Goal: Task Accomplishment & Management: Manage account settings

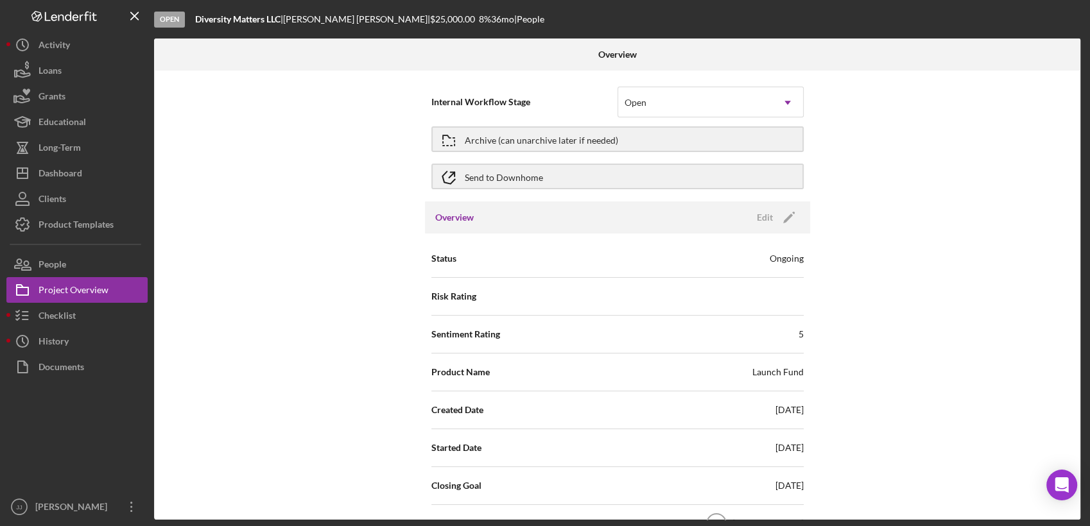
scroll to position [784, 0]
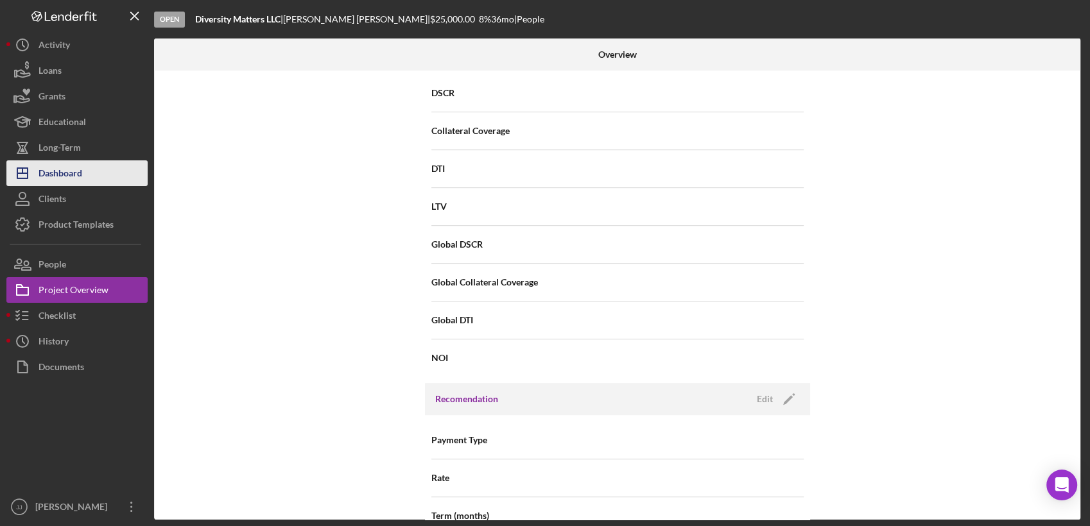
click at [75, 166] on div "Dashboard" at bounding box center [61, 174] width 44 height 29
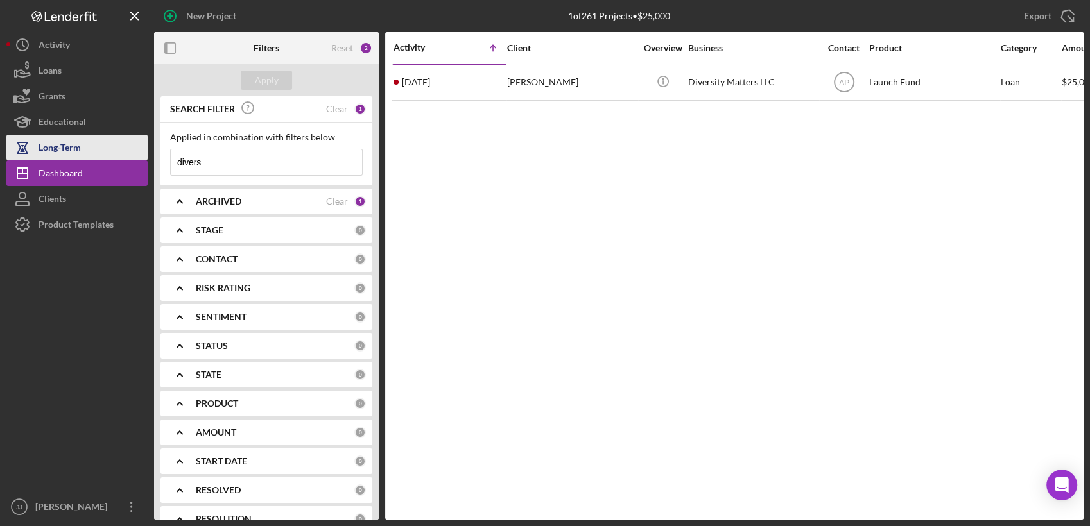
drag, startPoint x: 237, startPoint y: 167, endPoint x: 125, endPoint y: 159, distance: 112.6
click at [125, 159] on div "New Project 1 of 261 Projects • $25,000 divers Export Icon/Export Filters Reset…" at bounding box center [544, 260] width 1077 height 520
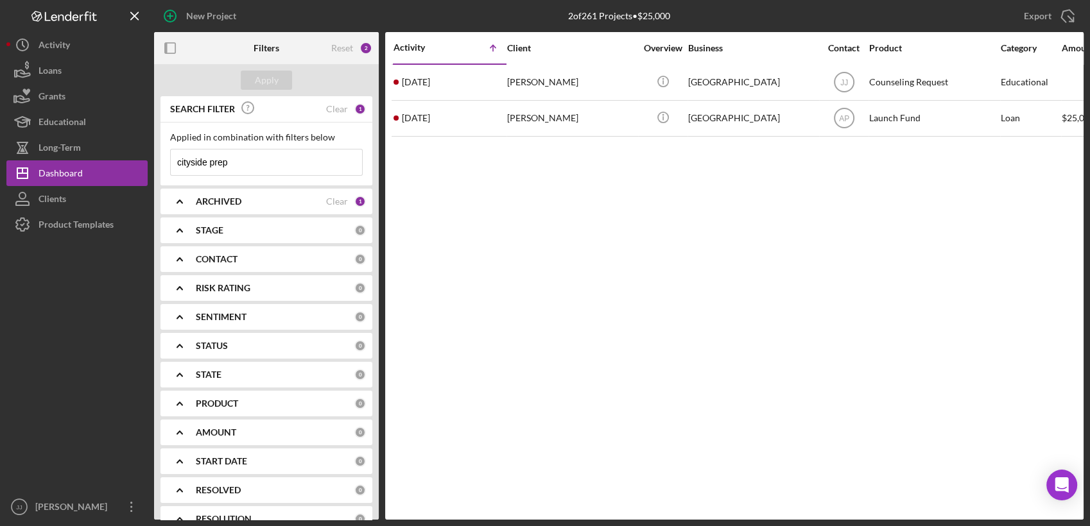
type input "cityside prep"
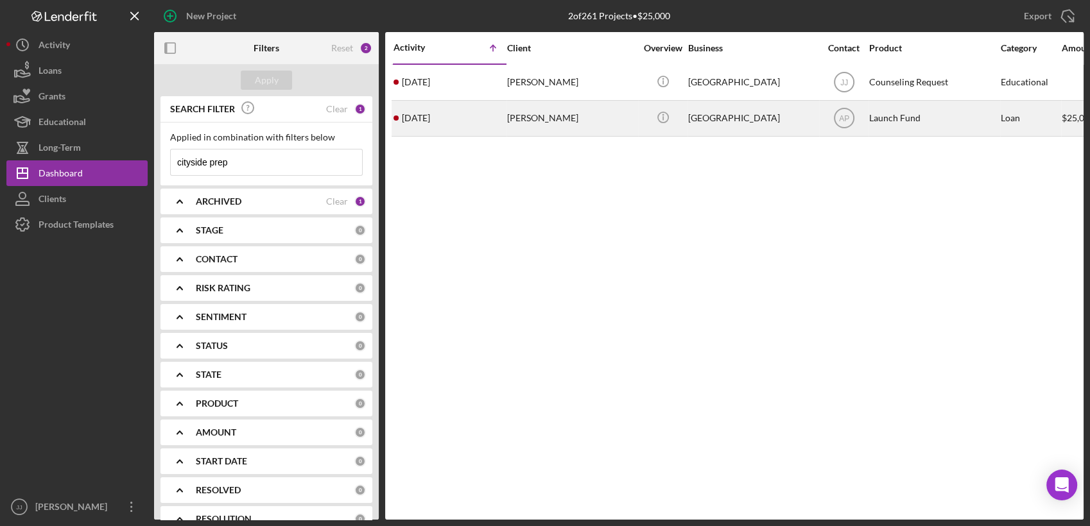
click at [519, 122] on div "[PERSON_NAME]" at bounding box center [571, 118] width 128 height 34
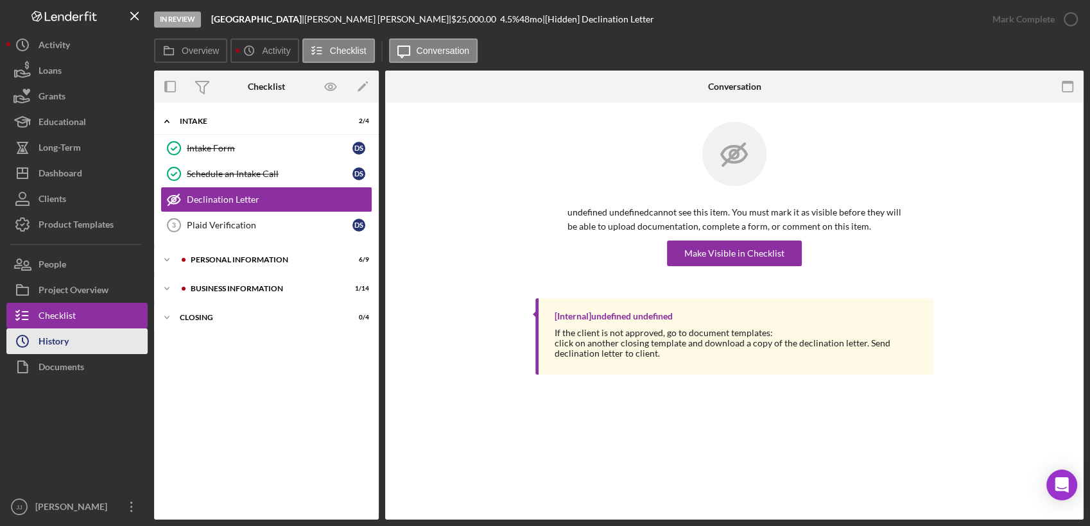
click at [82, 340] on button "Icon/History History" at bounding box center [76, 342] width 141 height 26
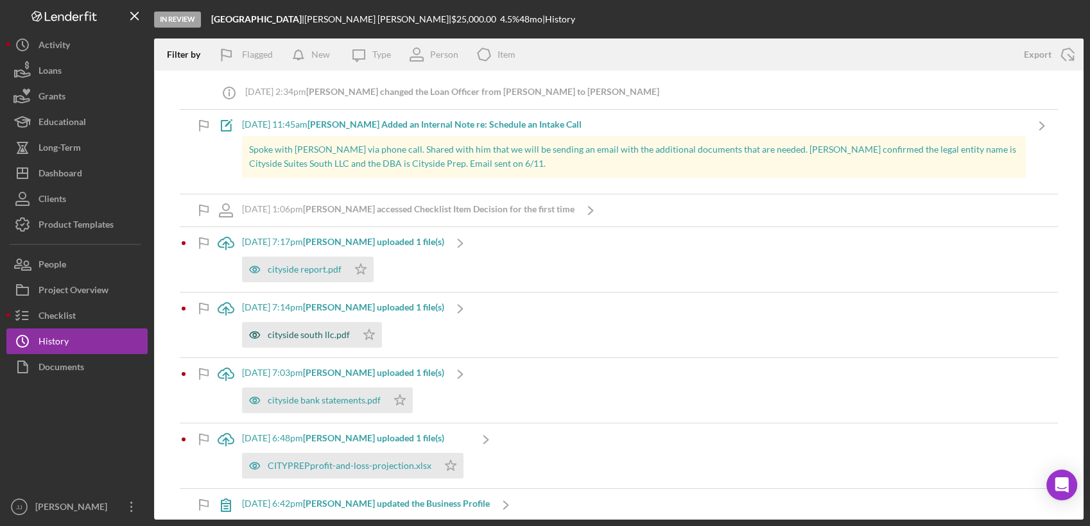
click at [298, 335] on div "cityside south llc.pdf" at bounding box center [309, 335] width 82 height 10
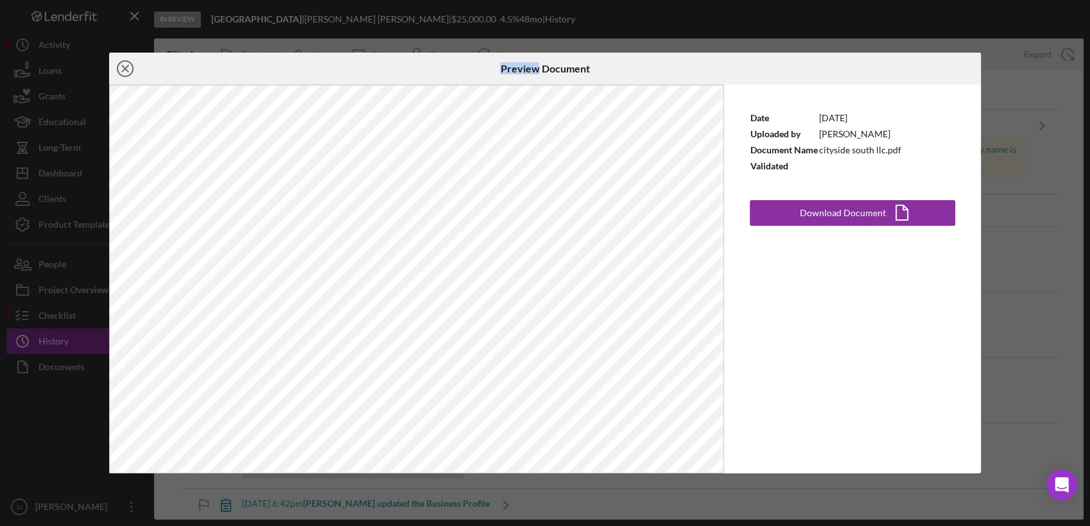
click at [118, 67] on icon "Icon/Close" at bounding box center [125, 69] width 32 height 32
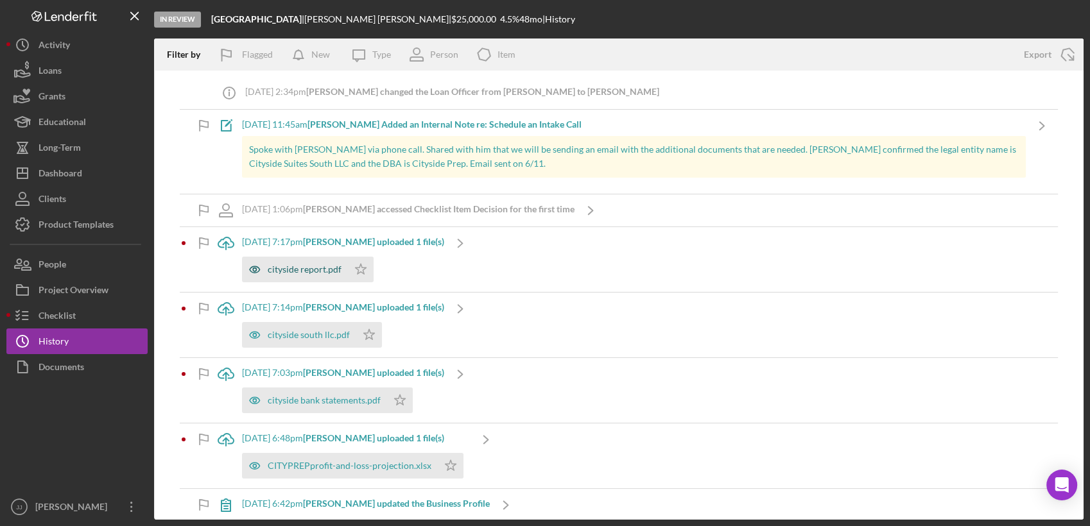
click at [329, 272] on div "cityside report.pdf" at bounding box center [305, 269] width 74 height 10
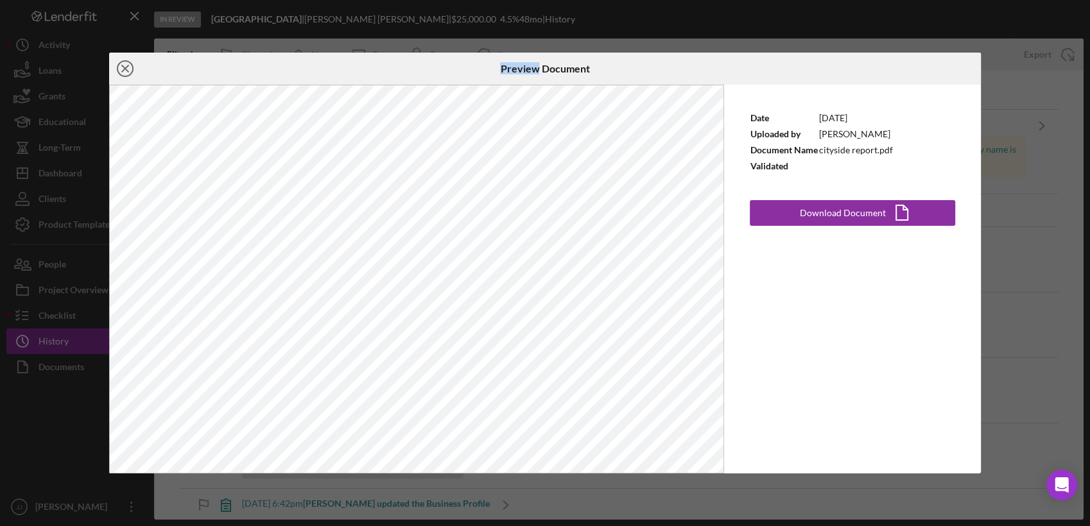
click at [125, 65] on icon "Icon/Close" at bounding box center [125, 69] width 32 height 32
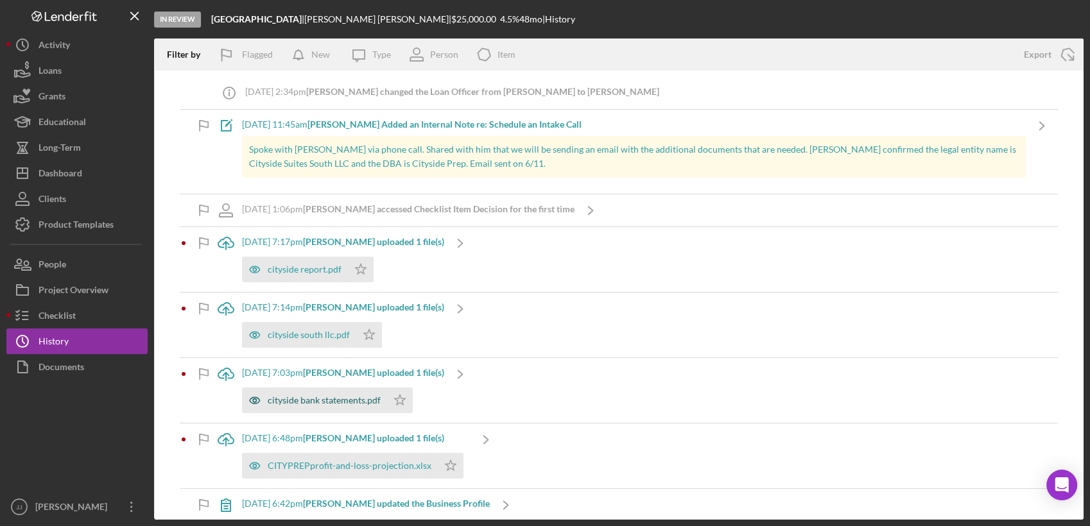
click at [358, 402] on div "cityside bank statements.pdf" at bounding box center [324, 400] width 113 height 10
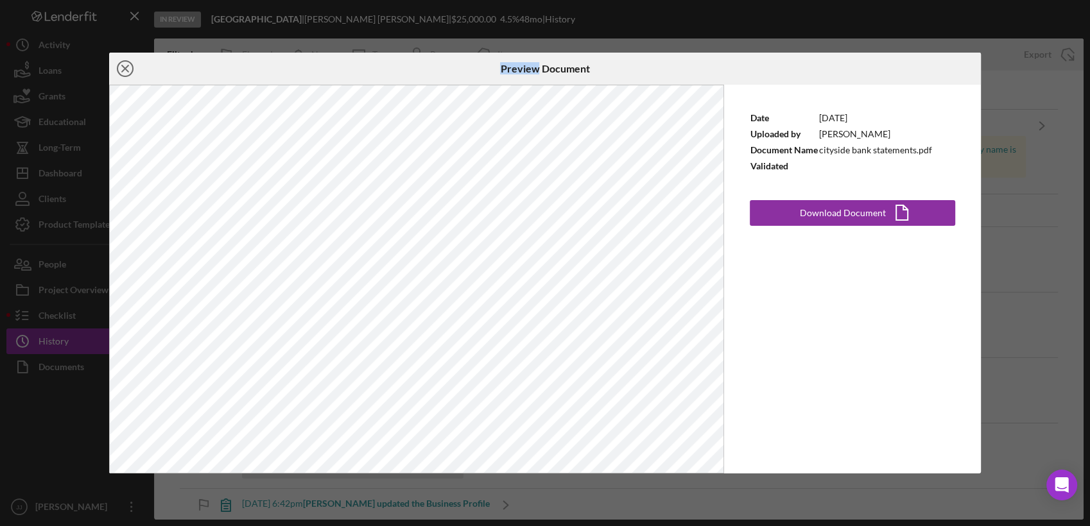
click at [130, 66] on icon "Icon/Close" at bounding box center [125, 69] width 32 height 32
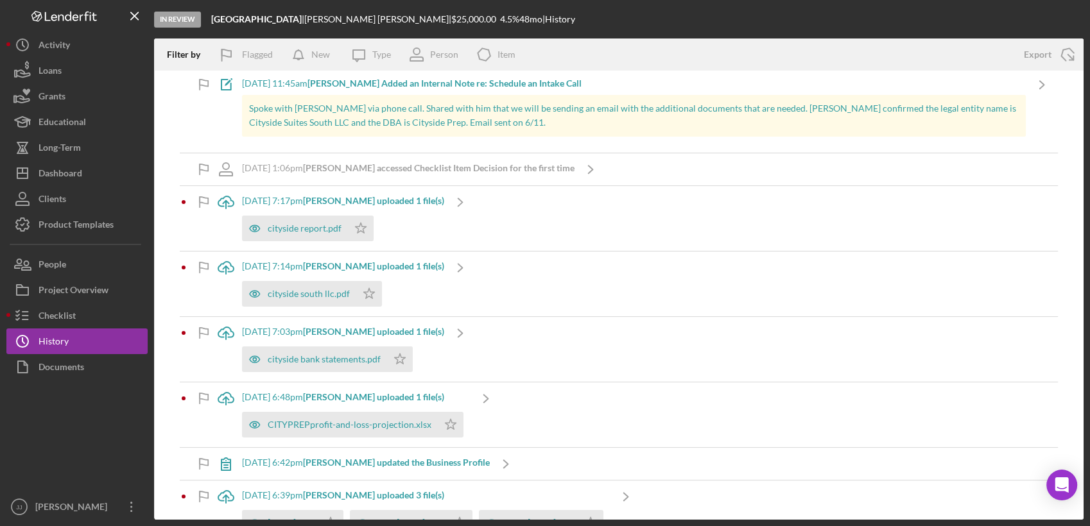
scroll to position [142, 0]
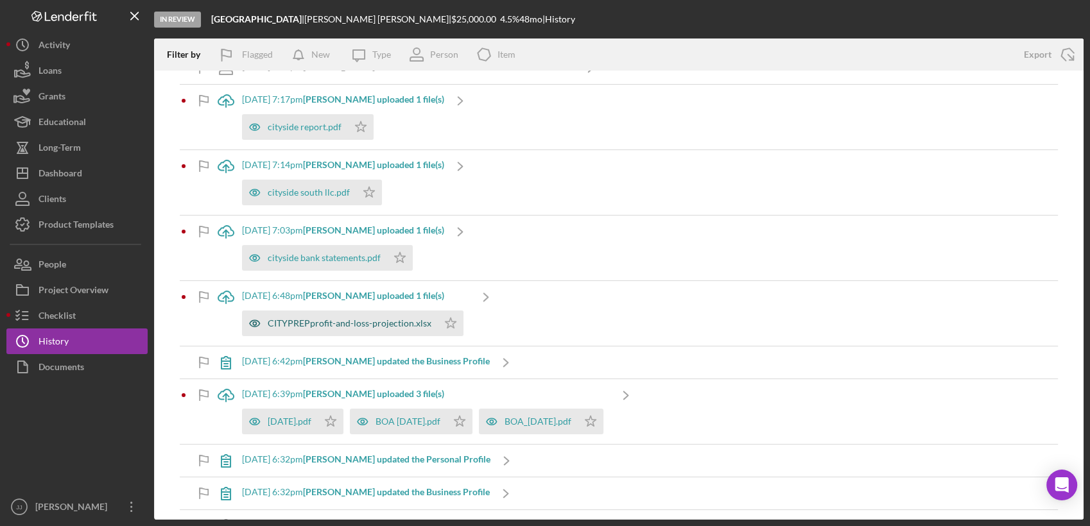
click at [347, 322] on div "CITYPREPprofit-and-loss-projection.xlsx" at bounding box center [350, 323] width 164 height 10
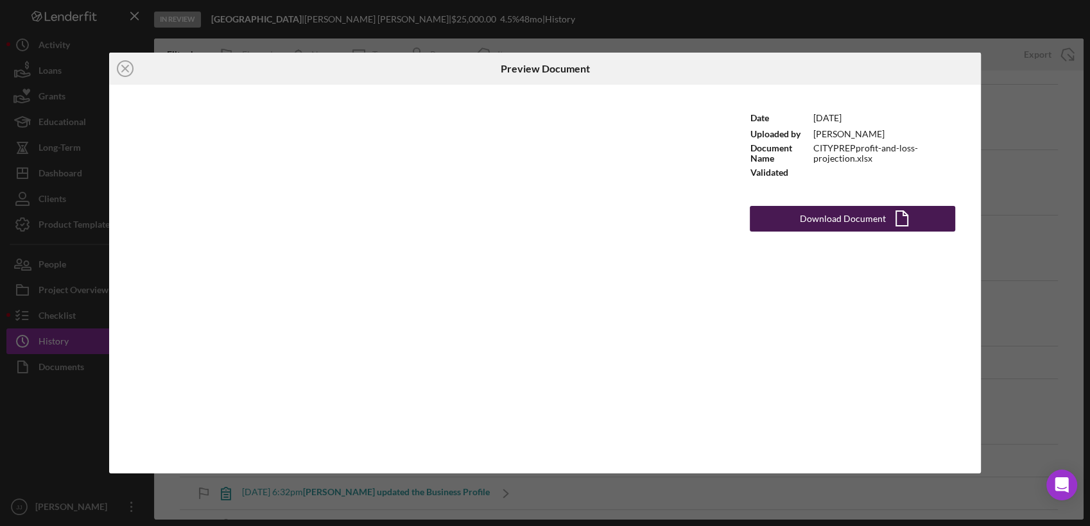
click at [856, 214] on div "Download Document" at bounding box center [843, 219] width 86 height 26
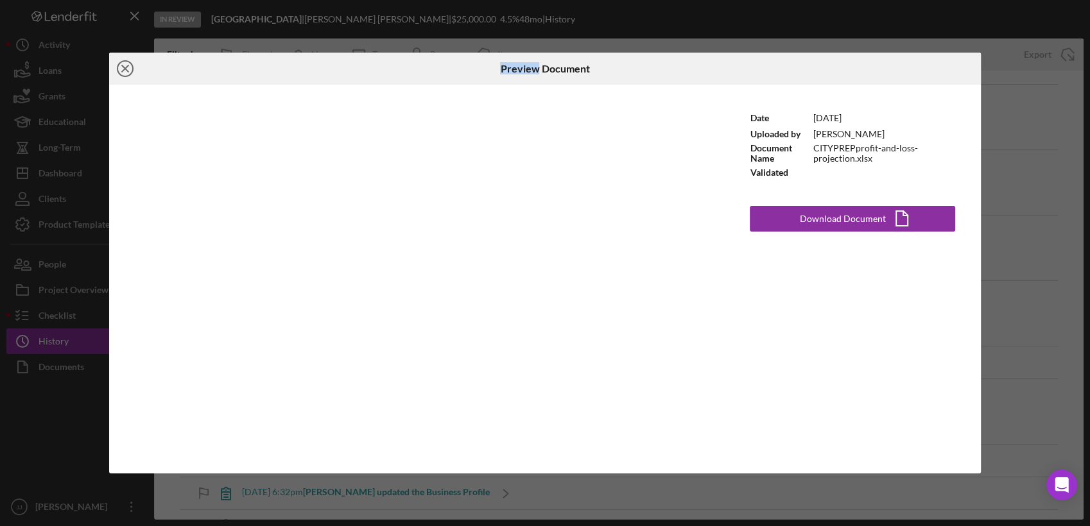
click at [125, 64] on icon "Icon/Close" at bounding box center [125, 69] width 32 height 32
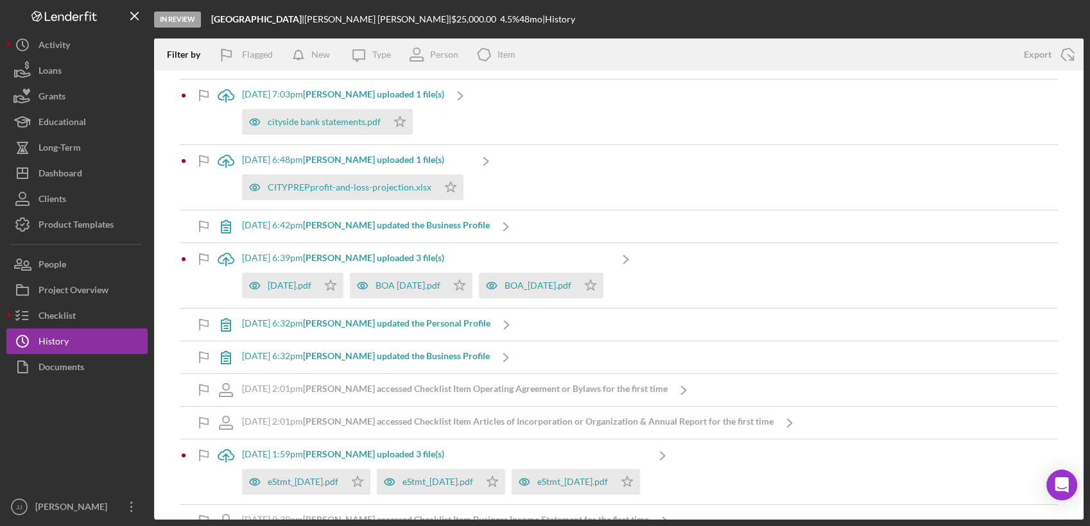
scroll to position [285, 0]
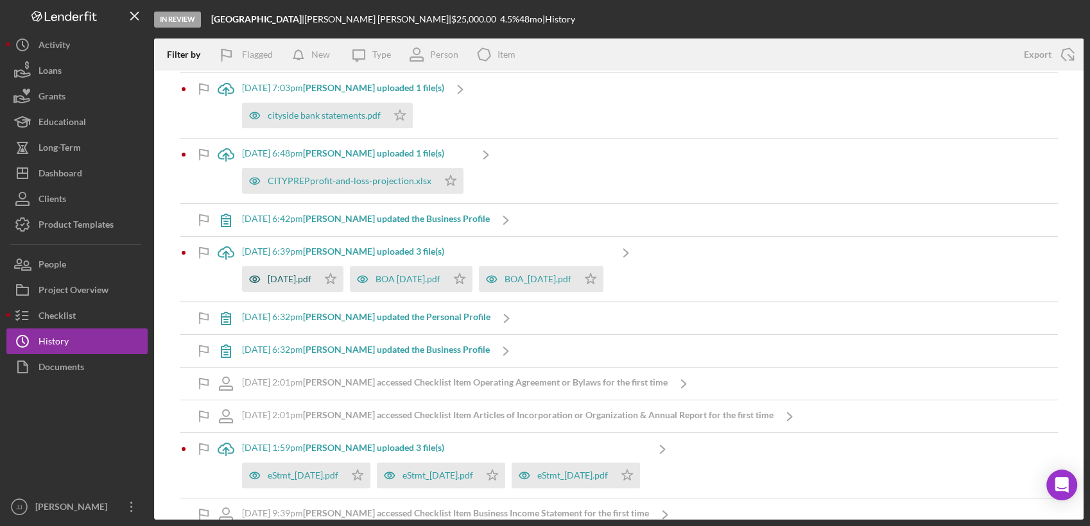
click at [311, 280] on div "[DATE].pdf" at bounding box center [290, 279] width 44 height 10
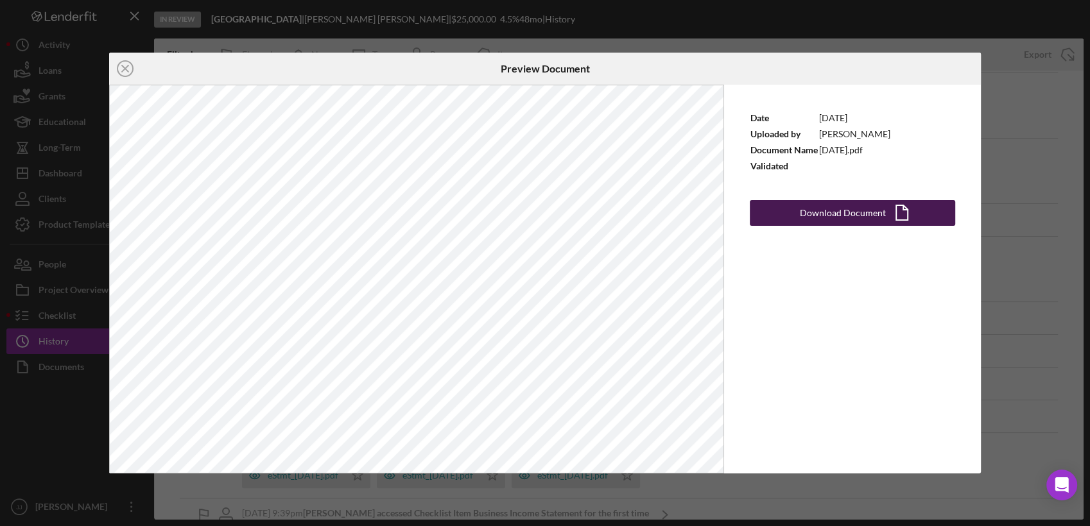
click at [807, 213] on div "Download Document" at bounding box center [843, 213] width 86 height 26
drag, startPoint x: 750, startPoint y: 295, endPoint x: 726, endPoint y: 262, distance: 41.0
click at [750, 293] on div "Date [DATE] Uploaded by [PERSON_NAME] Document Name [DATE].pdf Validated Downlo…" at bounding box center [852, 279] width 257 height 389
click at [121, 64] on icon "Icon/Close" at bounding box center [125, 69] width 32 height 32
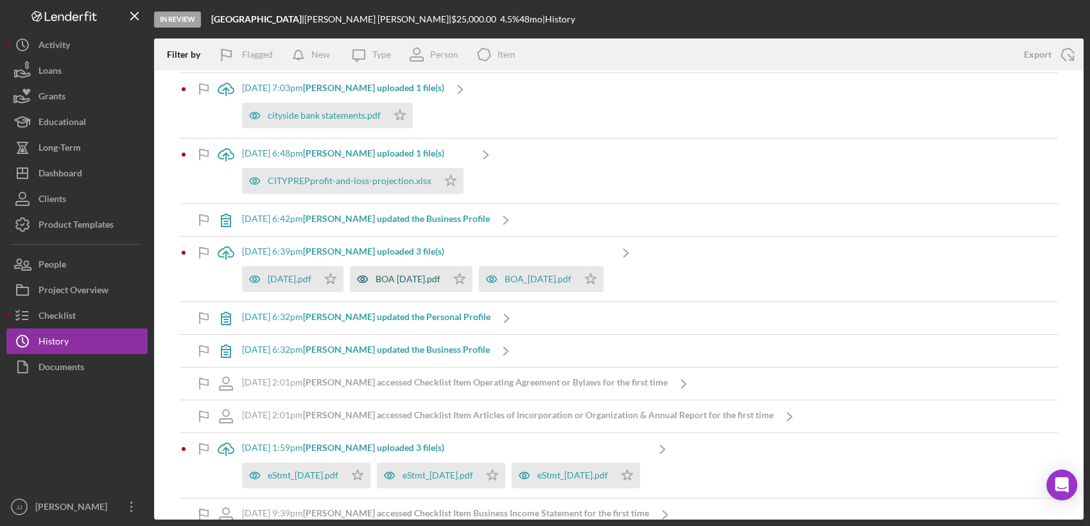
click at [440, 279] on div "BOA [DATE].pdf" at bounding box center [407, 279] width 65 height 10
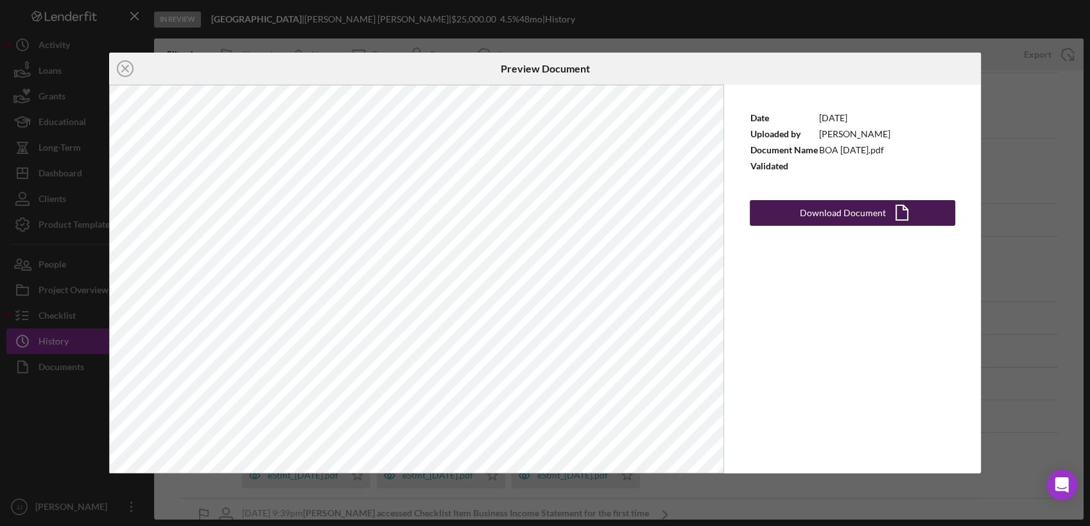
click at [881, 212] on div "Download Document" at bounding box center [843, 213] width 86 height 26
click at [128, 69] on icon "Icon/Close" at bounding box center [125, 69] width 32 height 32
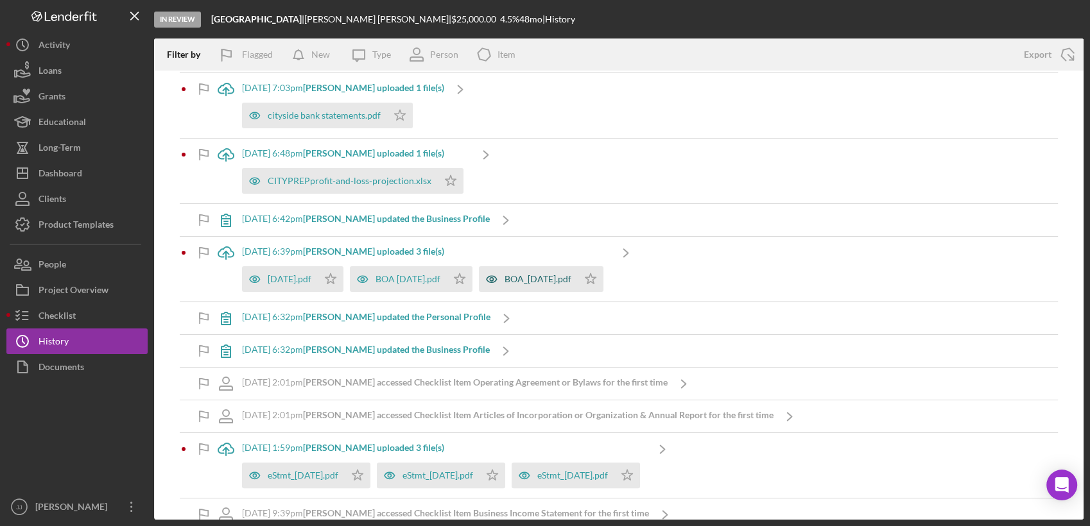
click at [567, 275] on div "BOA_[DATE].pdf" at bounding box center [537, 279] width 67 height 10
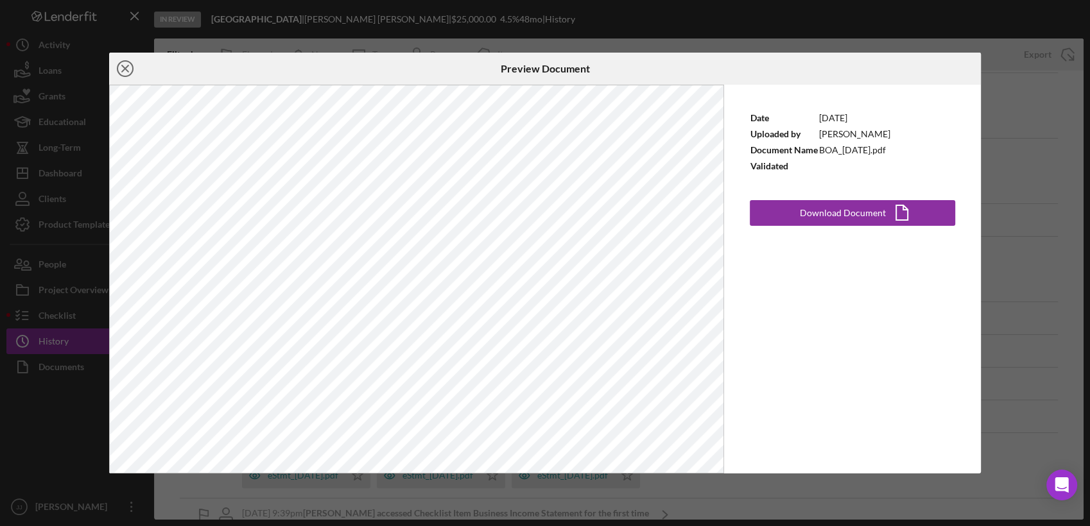
click at [114, 66] on icon "Icon/Close" at bounding box center [125, 69] width 32 height 32
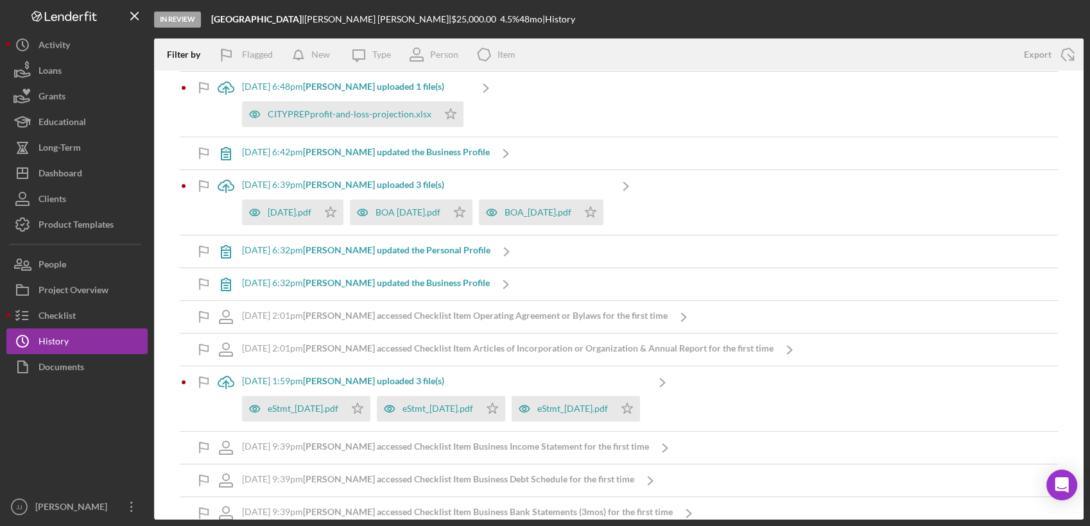
scroll to position [499, 0]
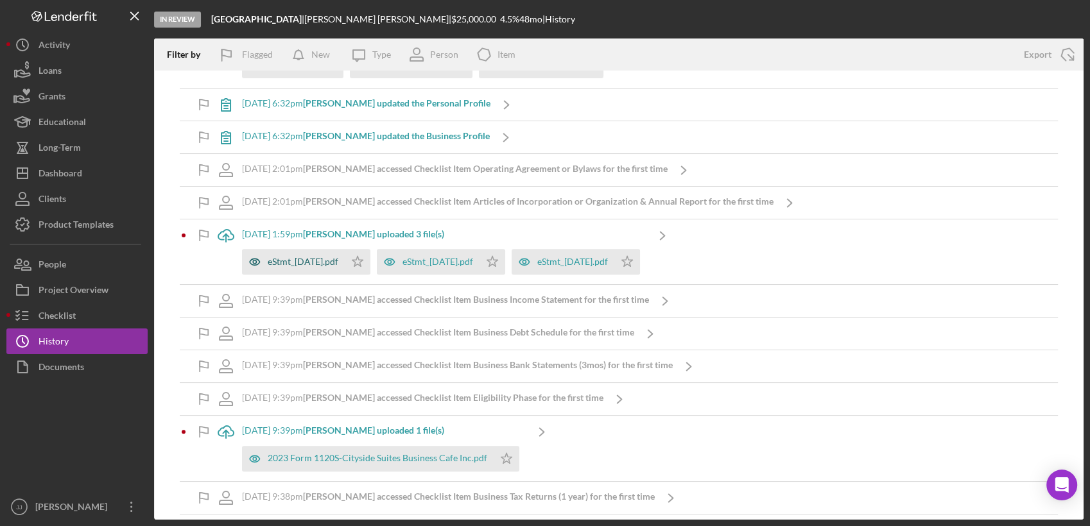
click at [282, 259] on div "eStmt_[DATE].pdf" at bounding box center [303, 262] width 71 height 10
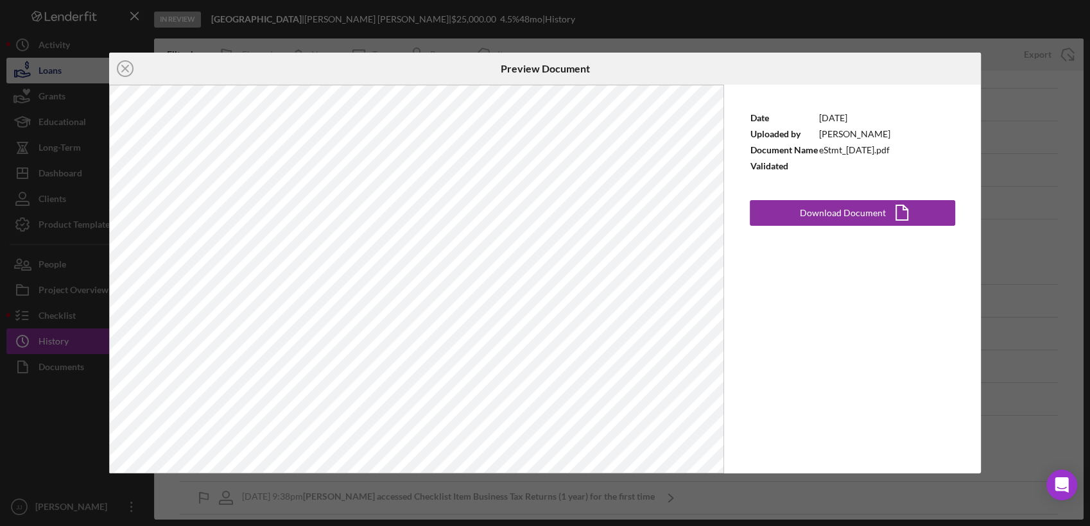
click at [116, 69] on icon "Icon/Close" at bounding box center [125, 69] width 32 height 32
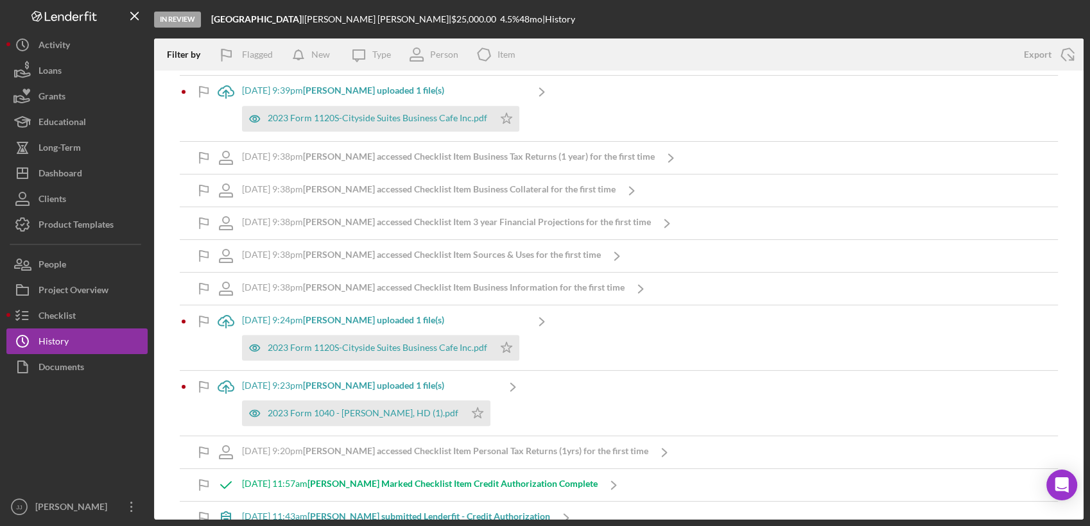
scroll to position [856, 0]
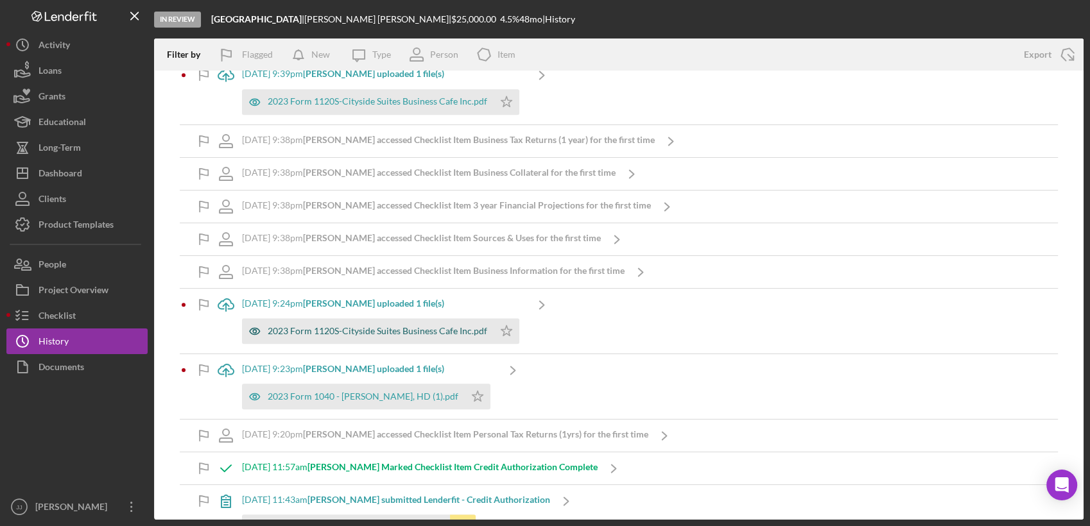
click at [374, 338] on div "2023 Form 1120S-Cityside Suites Business Cafe Inc.pdf" at bounding box center [368, 331] width 252 height 26
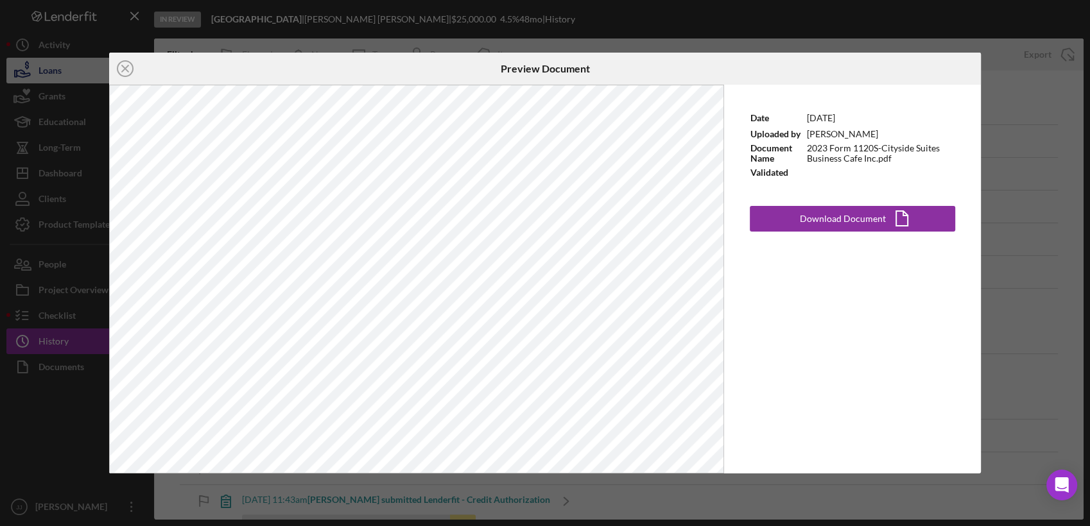
click at [125, 67] on icon "Icon/Close" at bounding box center [125, 69] width 32 height 32
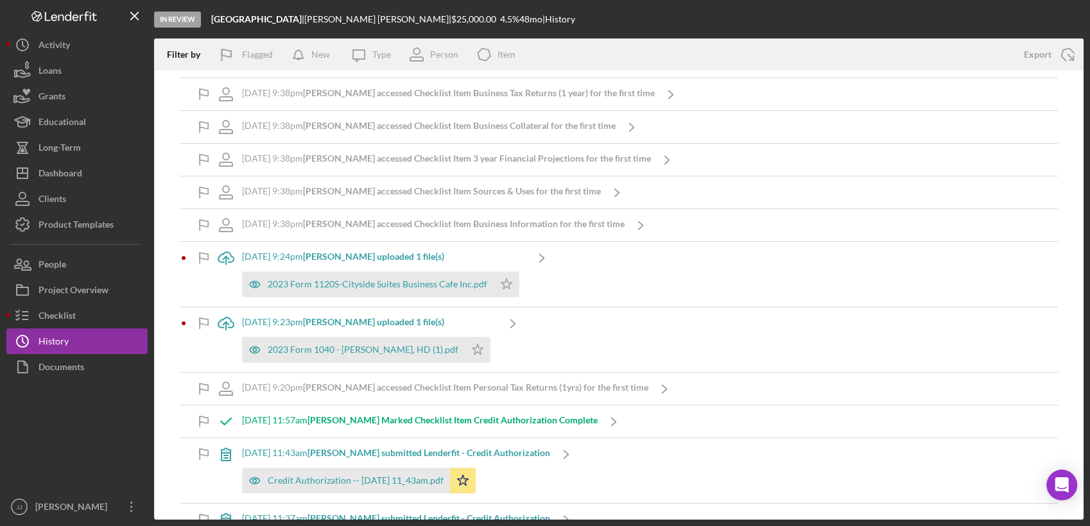
scroll to position [927, 0]
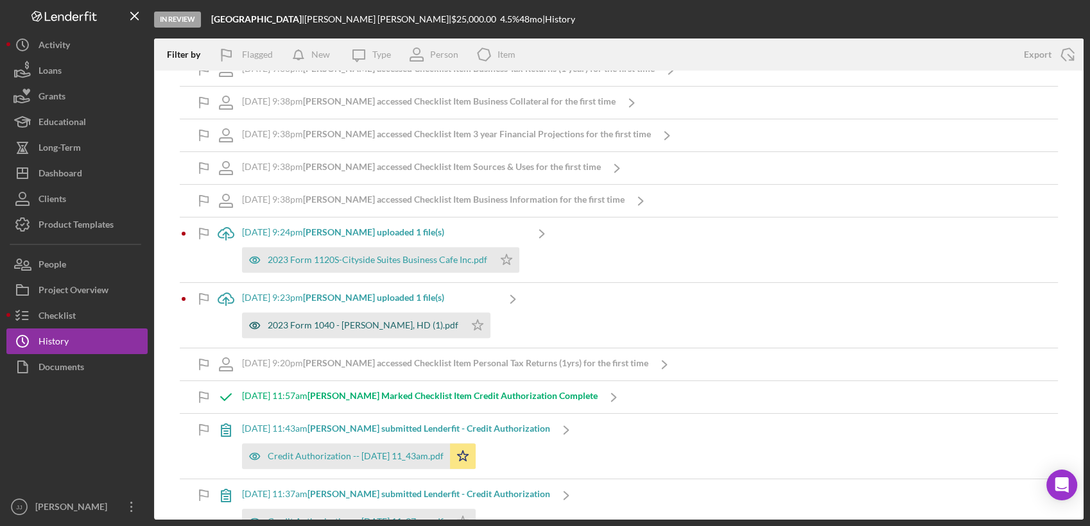
click at [329, 326] on div "2023 Form 1040 - [PERSON_NAME], HD (1).pdf" at bounding box center [363, 325] width 191 height 10
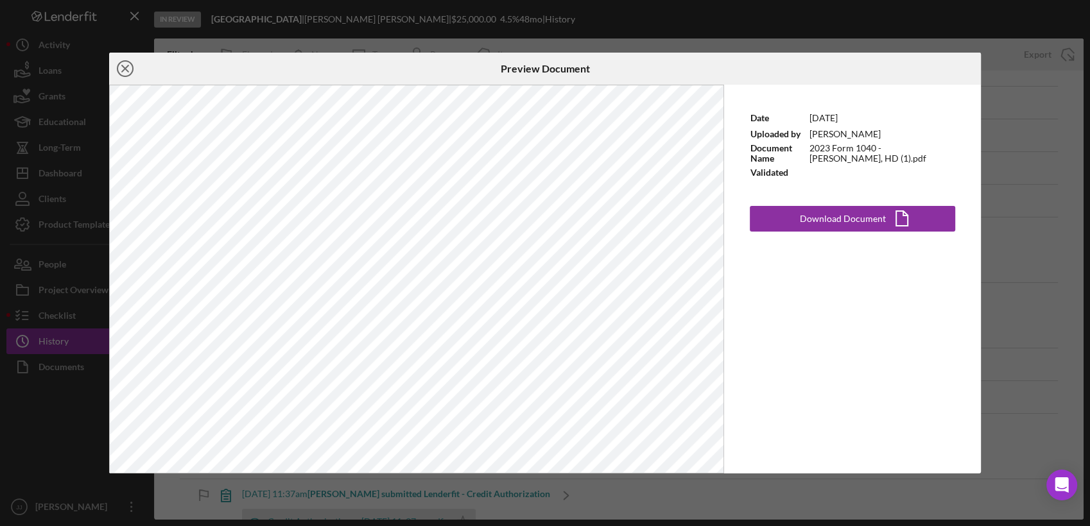
click at [125, 72] on icon "Icon/Close" at bounding box center [125, 69] width 32 height 32
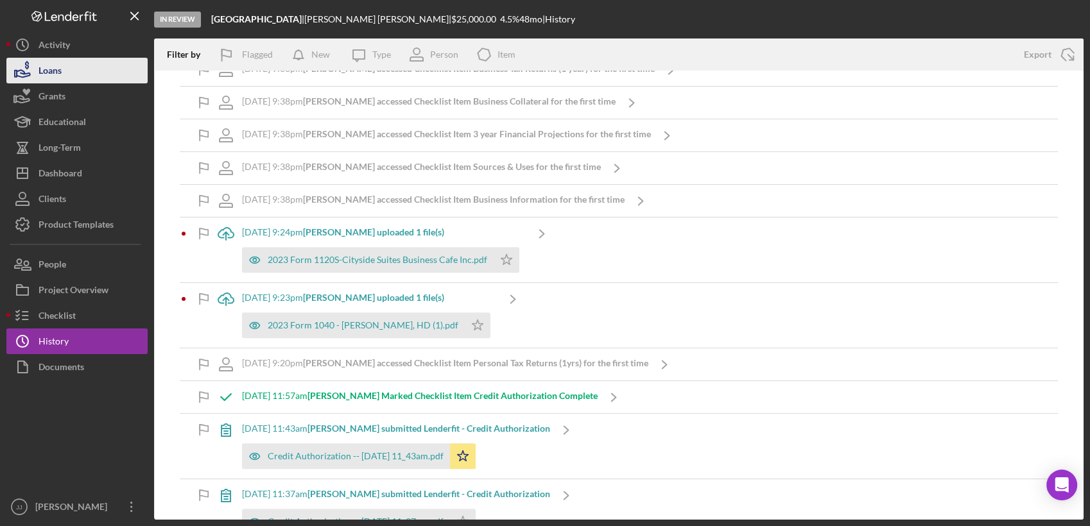
click at [125, 70] on button "Loans" at bounding box center [76, 71] width 141 height 26
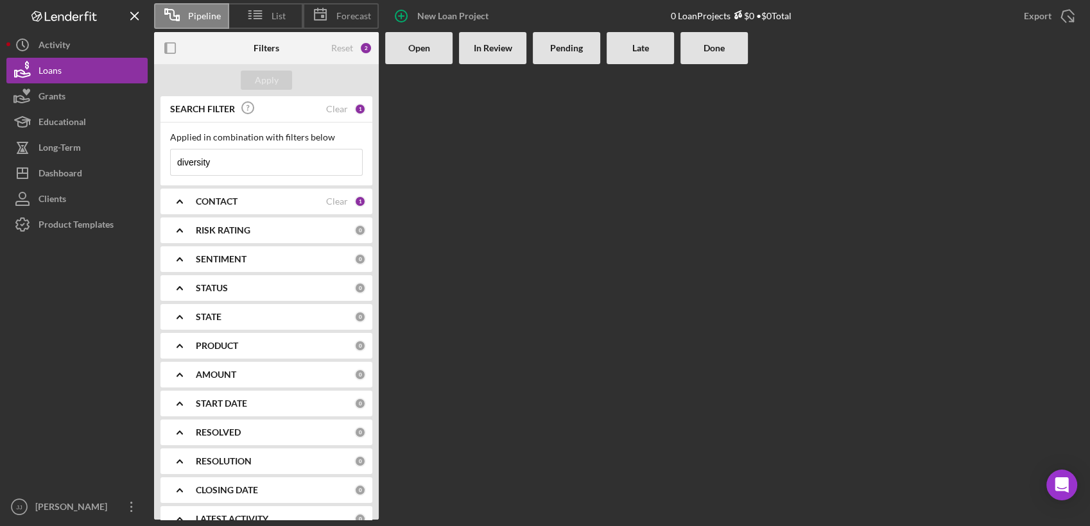
click at [225, 166] on input "diversity" at bounding box center [266, 163] width 191 height 26
drag, startPoint x: 234, startPoint y: 166, endPoint x: 205, endPoint y: 167, distance: 28.9
click at [125, 159] on div "Pipeline List Forecast New Loan Project 0 Loan Projects $0 • $0 Total Export Ic…" at bounding box center [544, 260] width 1077 height 520
type input "cityside"
click at [55, 171] on div "Dashboard" at bounding box center [61, 174] width 44 height 29
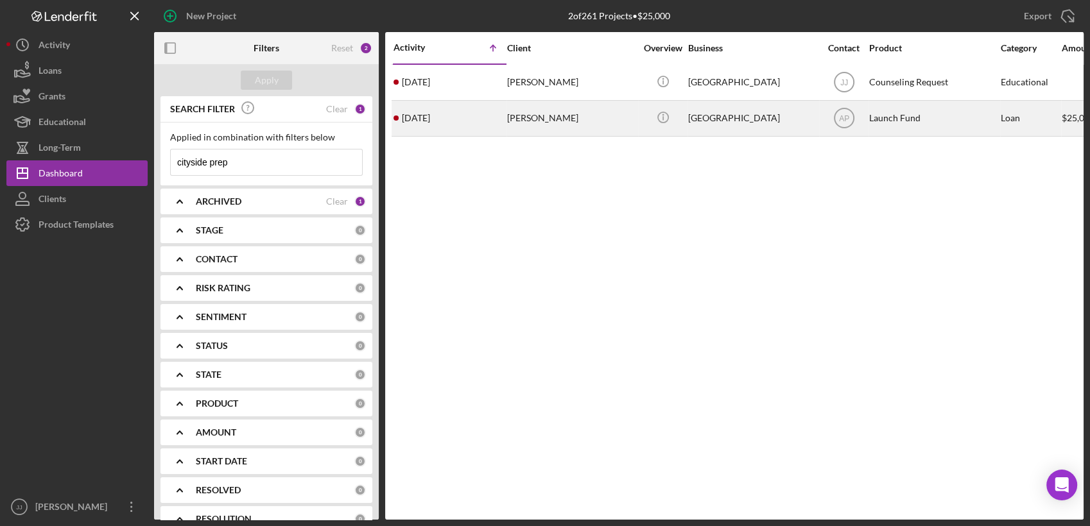
click at [534, 108] on div "[PERSON_NAME]" at bounding box center [571, 118] width 128 height 34
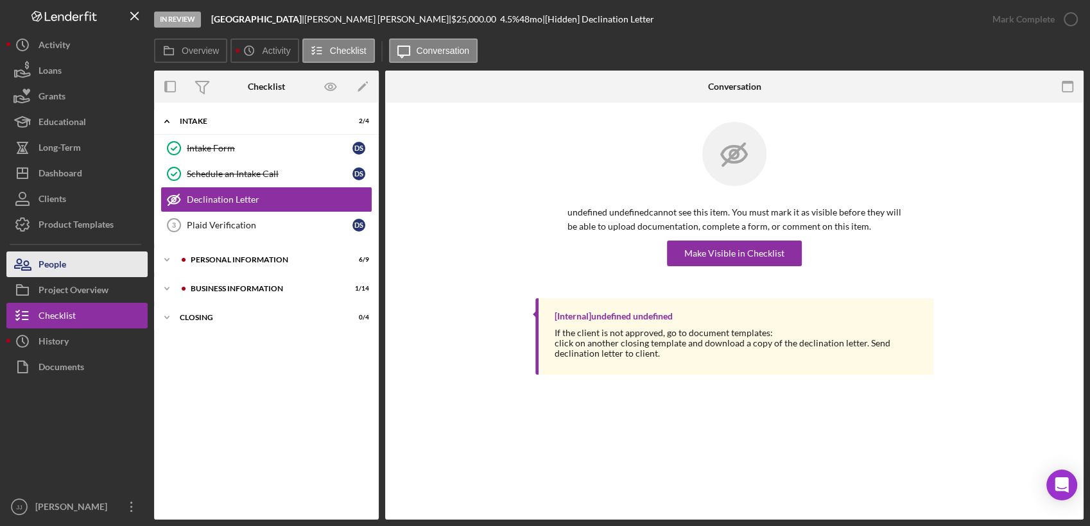
click at [83, 265] on button "People" at bounding box center [76, 265] width 141 height 26
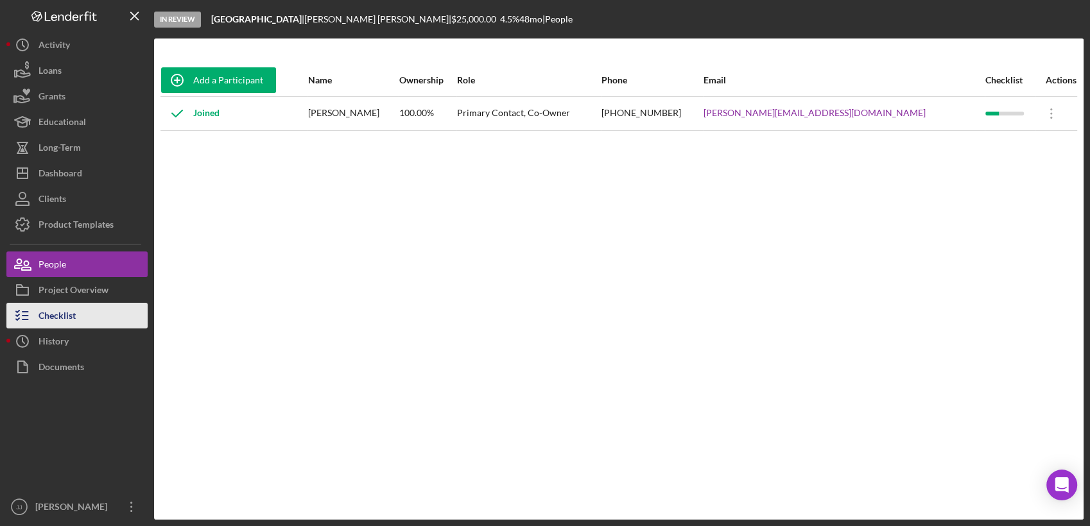
click at [74, 306] on div "Checklist" at bounding box center [57, 317] width 37 height 29
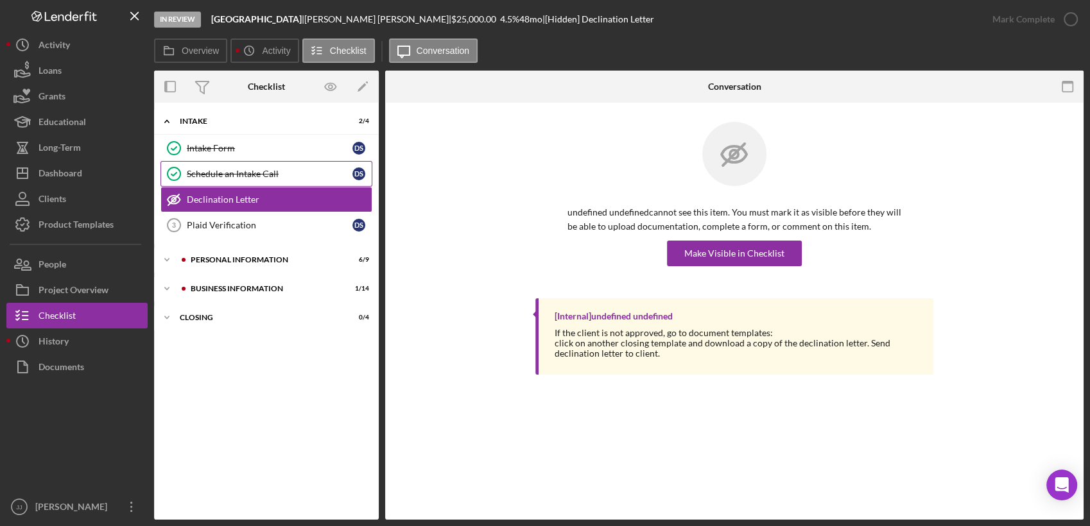
click at [226, 182] on link "Schedule an Intake Call Schedule an Intake Call D S" at bounding box center [266, 174] width 212 height 26
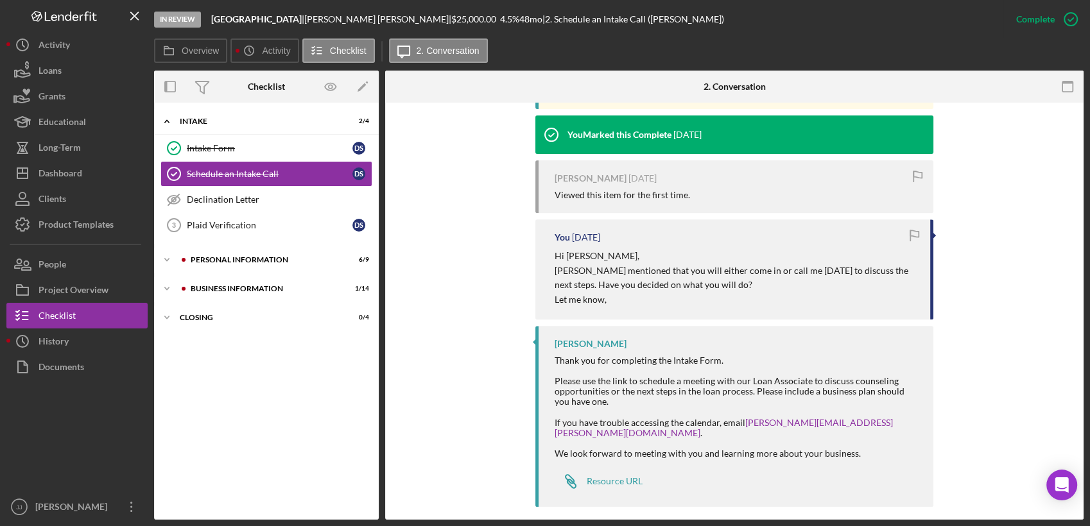
scroll to position [508, 0]
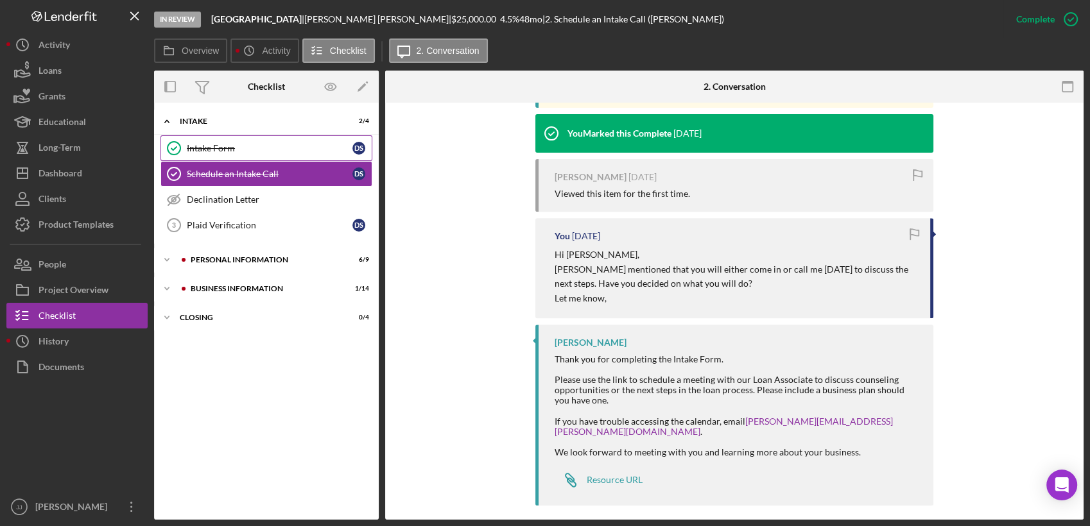
click at [216, 147] on div "Intake Form" at bounding box center [270, 148] width 166 height 10
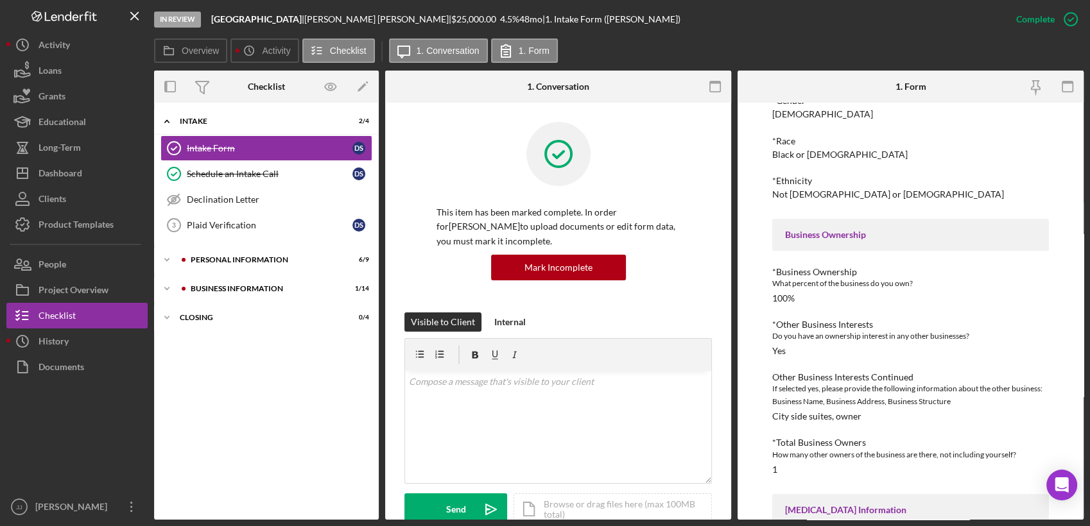
scroll to position [630, 0]
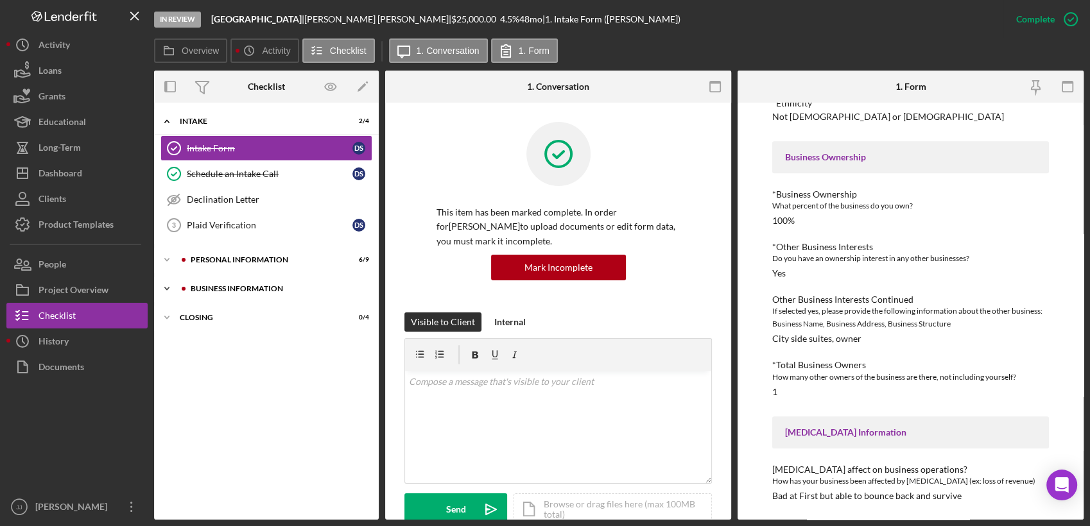
click at [194, 287] on div "BUSINESS INFORMATION" at bounding box center [277, 289] width 172 height 8
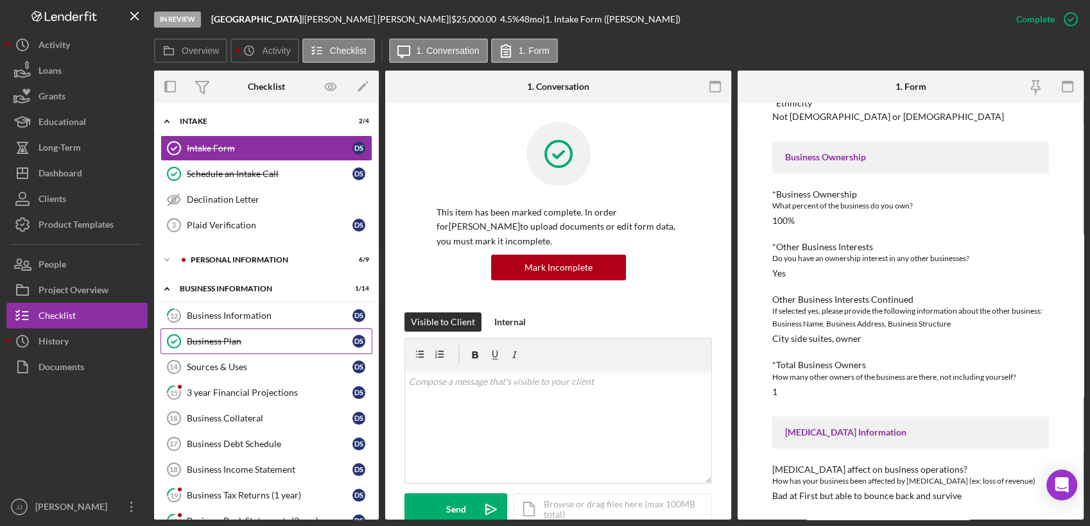
click at [232, 340] on div "Business Plan" at bounding box center [270, 341] width 166 height 10
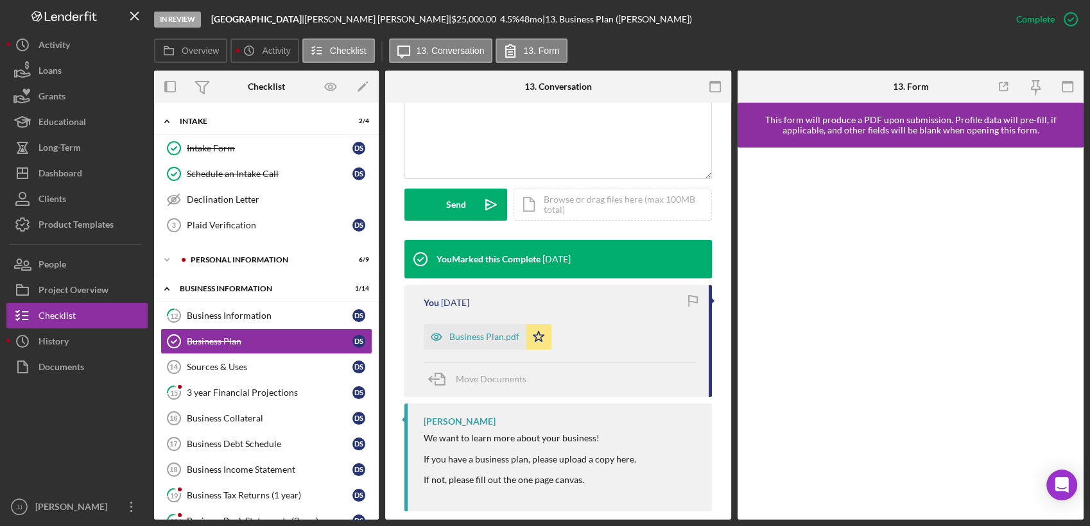
scroll to position [321, 0]
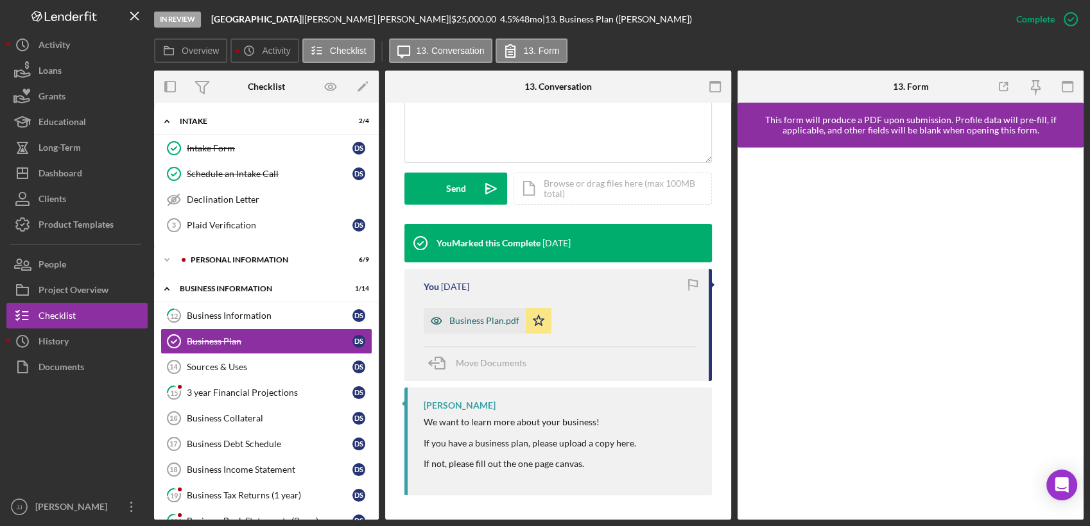
click at [472, 323] on div "Business Plan.pdf" at bounding box center [484, 321] width 70 height 10
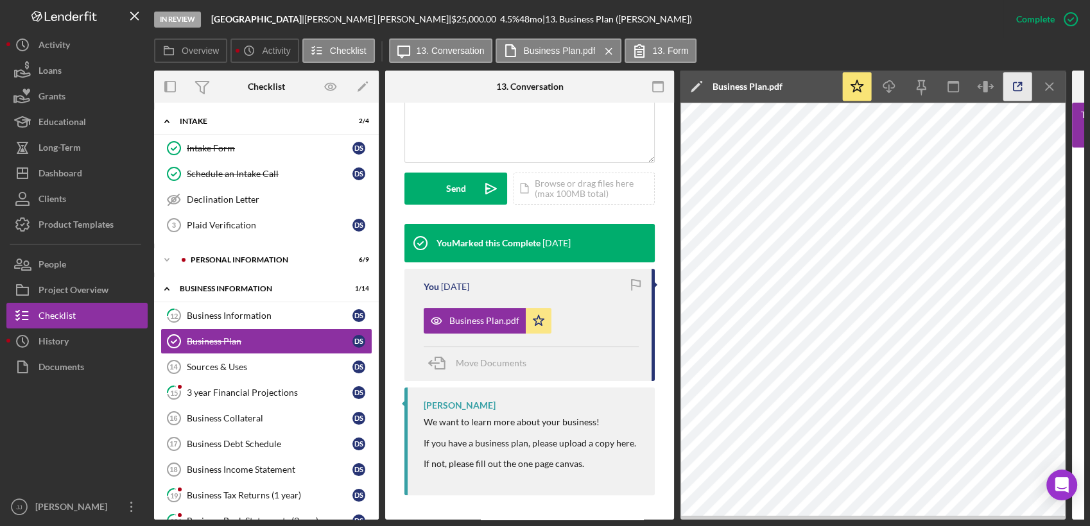
click at [1022, 95] on icon "button" at bounding box center [1017, 87] width 29 height 29
